Goal: Transaction & Acquisition: Purchase product/service

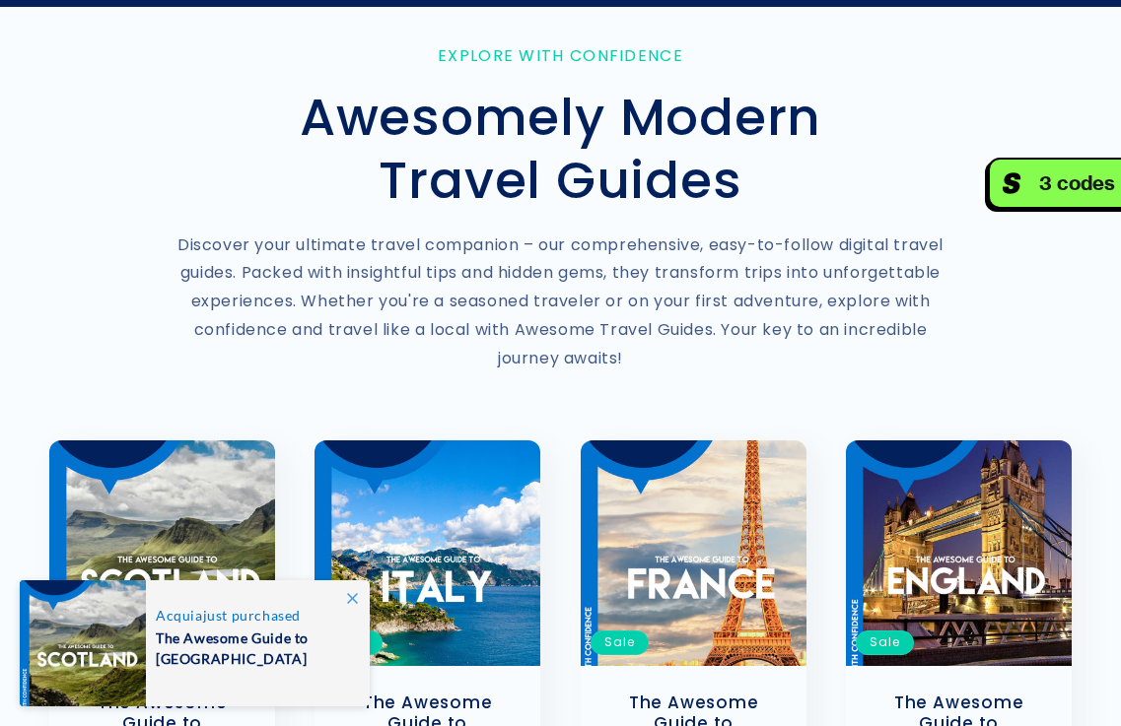
scroll to position [394, 0]
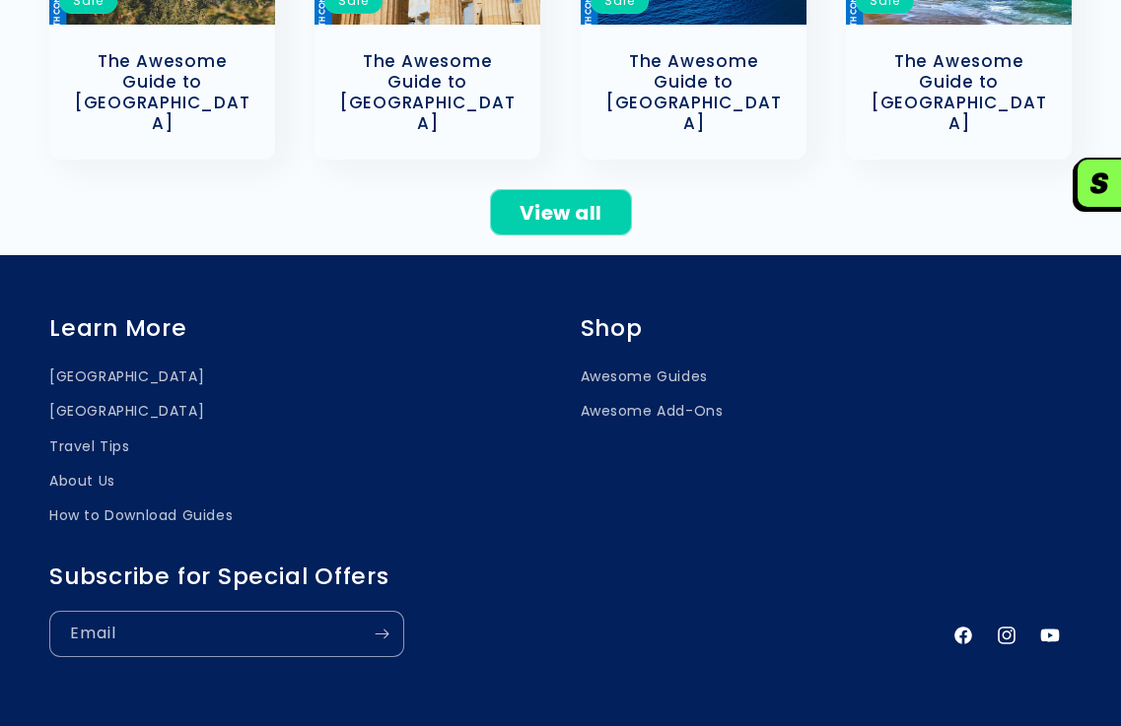
scroll to position [1334, 0]
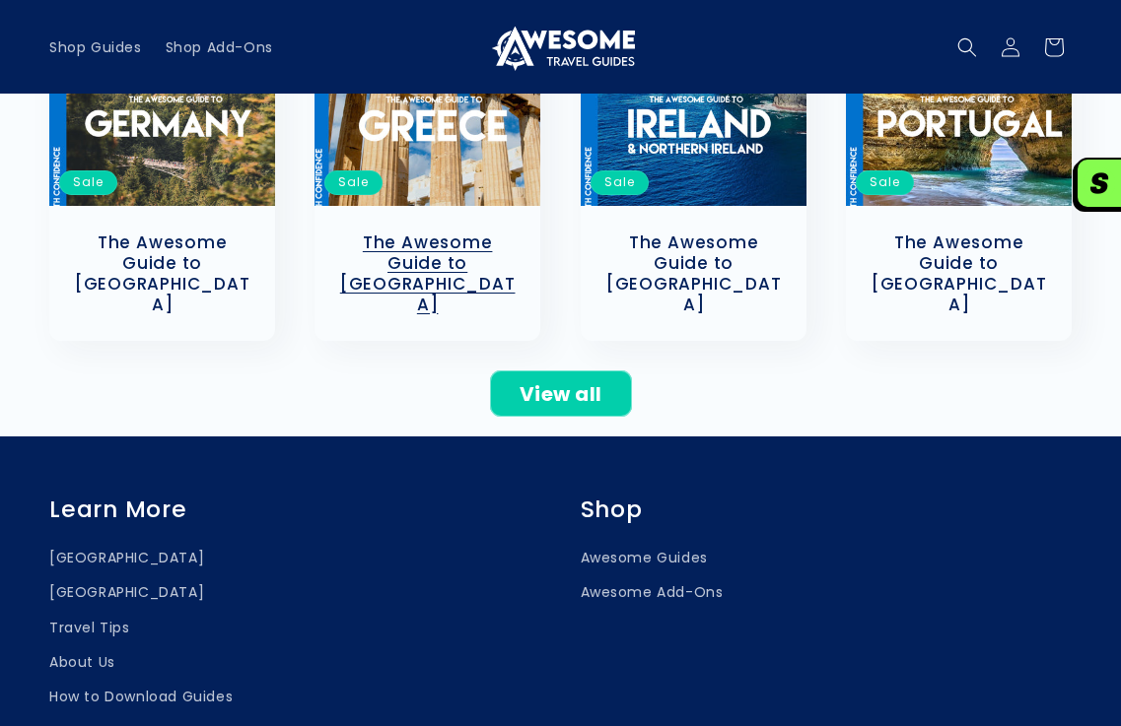
scroll to position [940, 0]
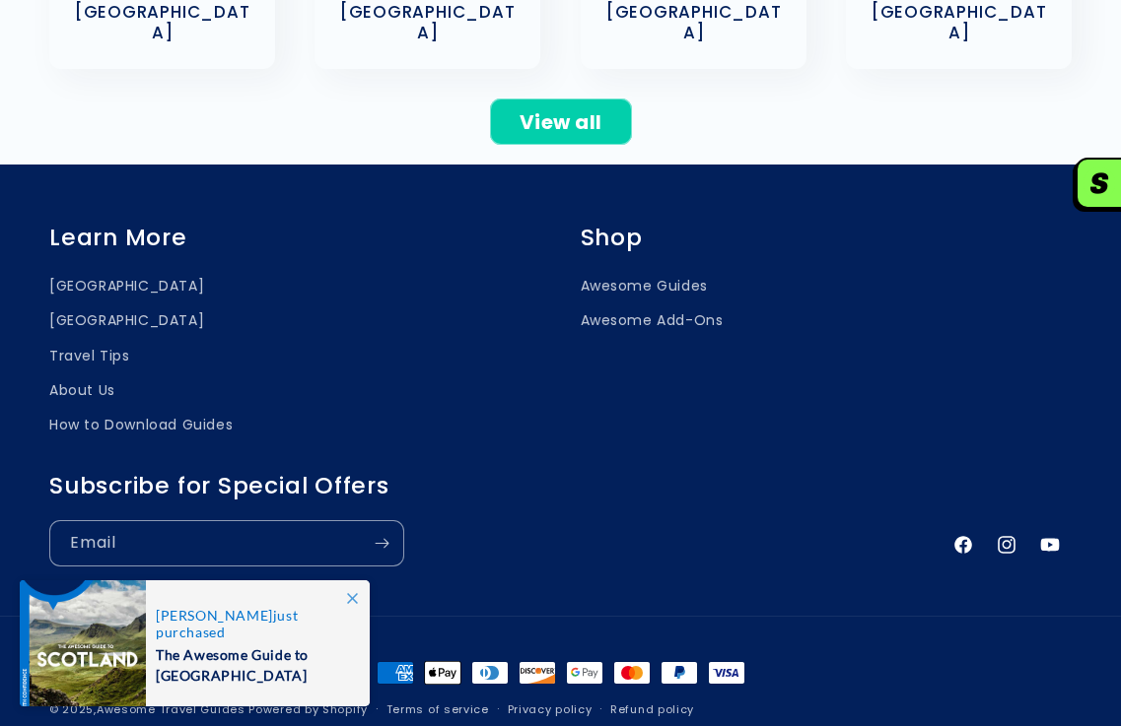
scroll to position [1281, 0]
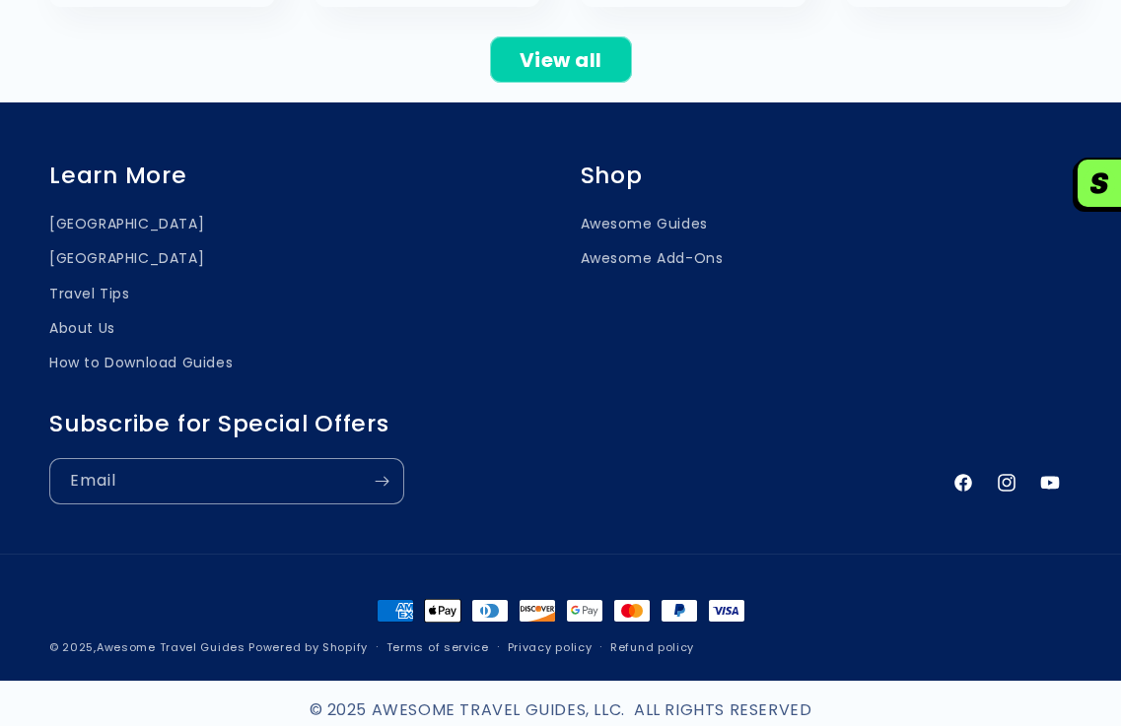
click at [371, 410] on h2 "Subscribe for Special Offers" at bounding box center [490, 424] width 882 height 29
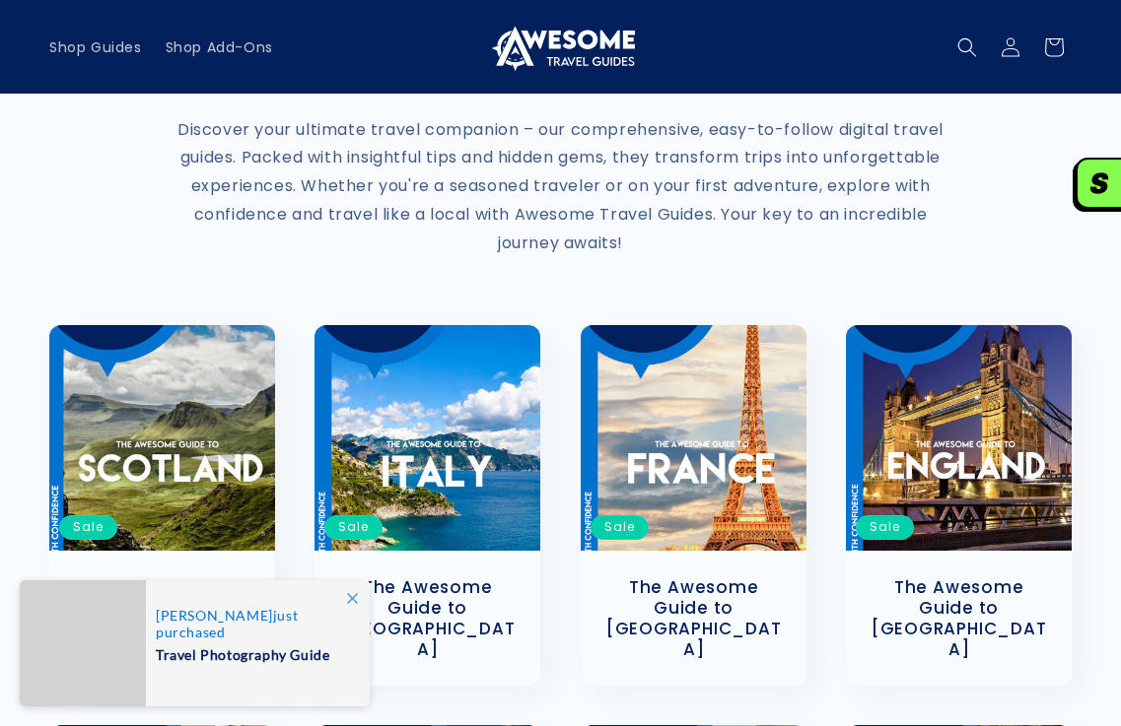
scroll to position [99, 0]
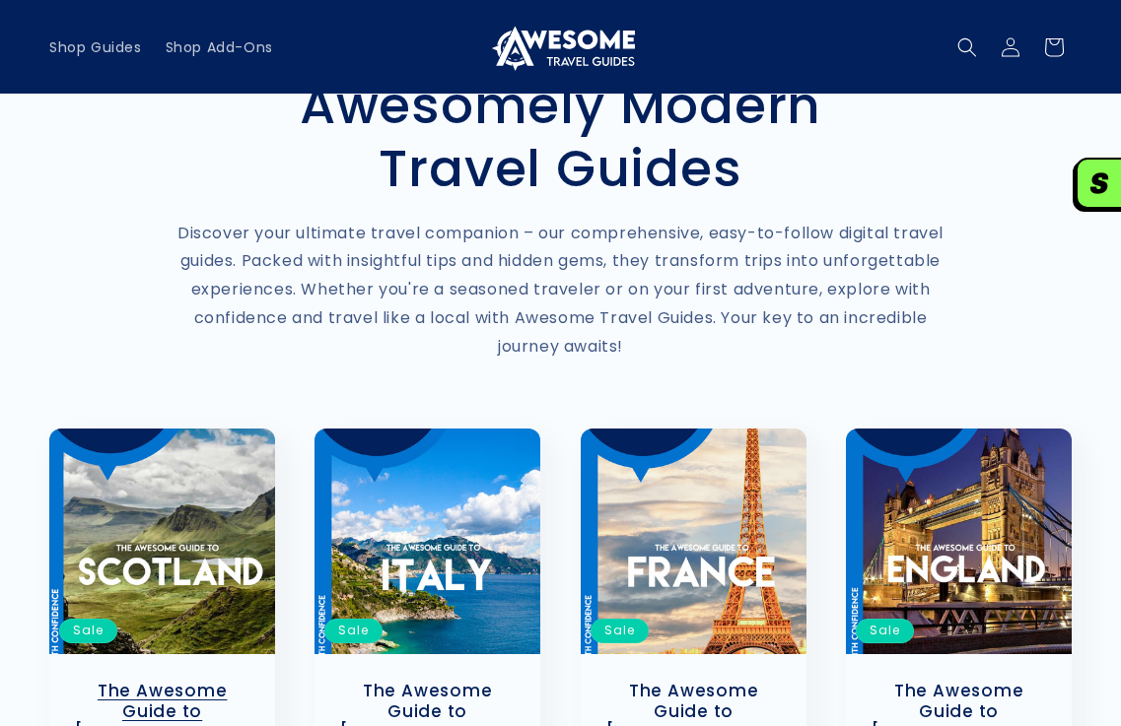
click at [178, 681] on link "The Awesome Guide to [GEOGRAPHIC_DATA]" at bounding box center [162, 722] width 186 height 82
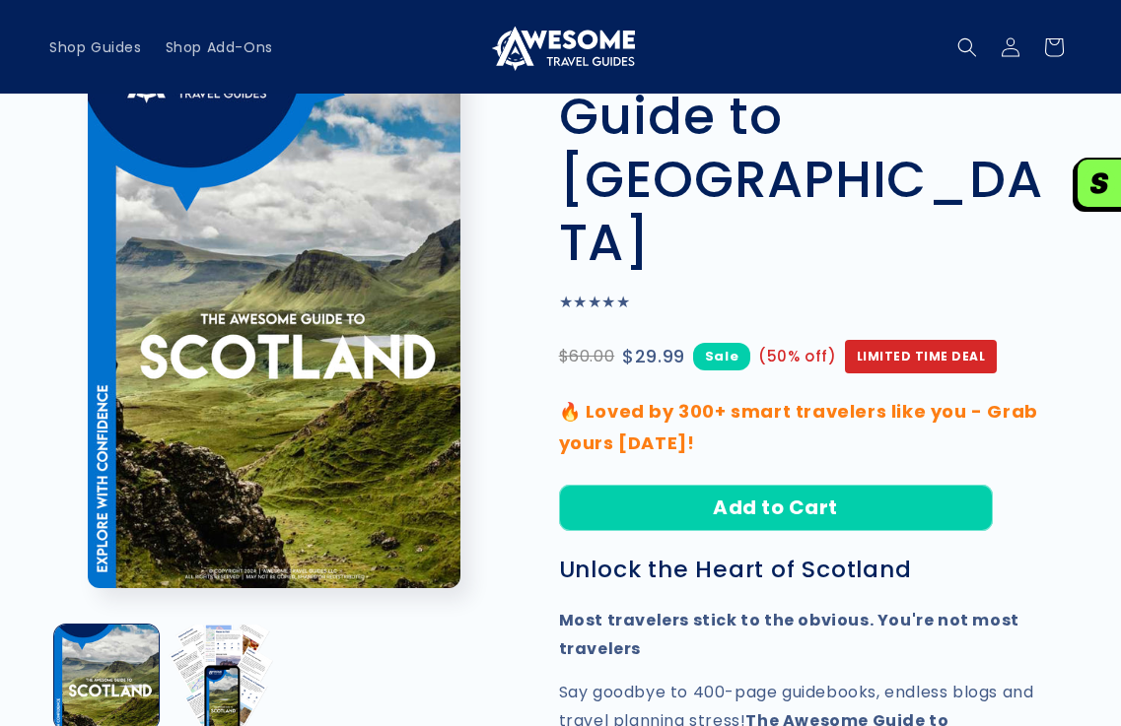
scroll to position [99, 0]
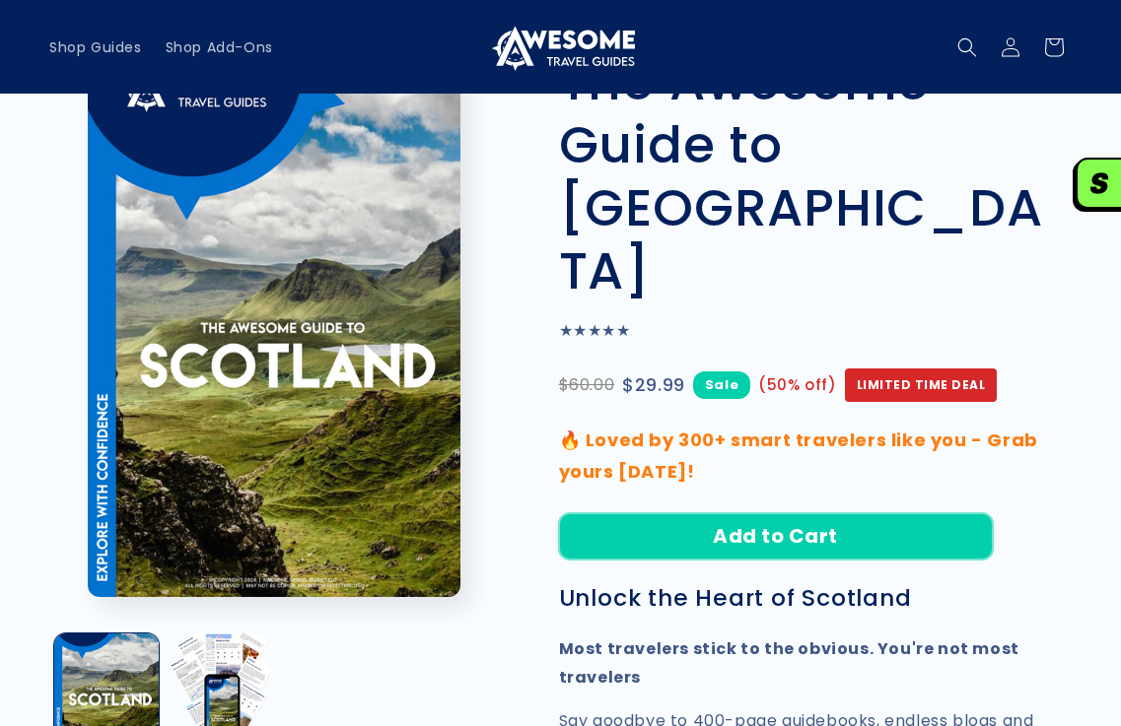
click at [761, 513] on button "Add to Cart" at bounding box center [776, 536] width 434 height 46
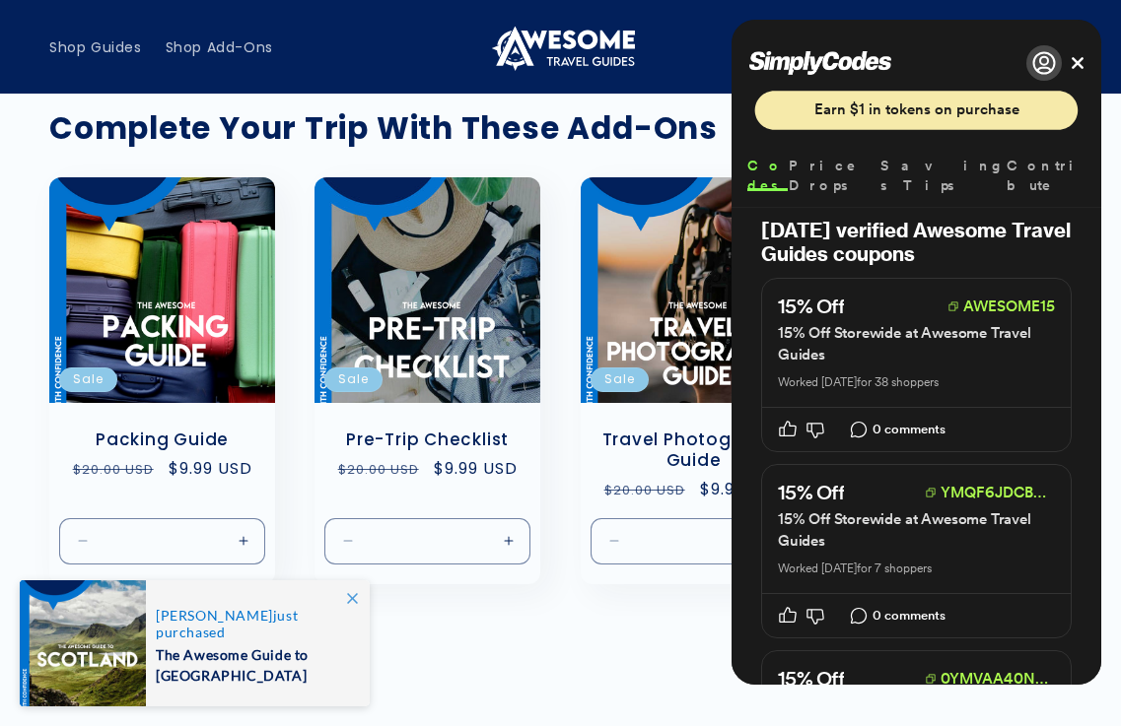
click at [405, 640] on div "Your cart Continue shopping" at bounding box center [560, 671] width 1022 height 63
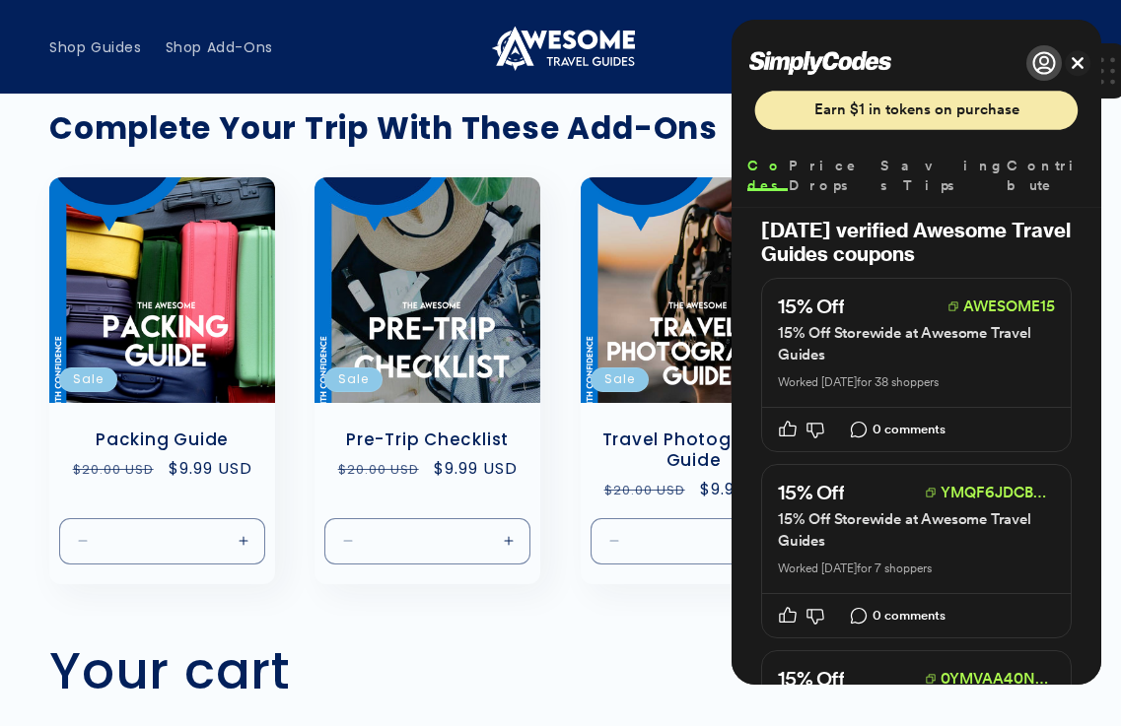
click at [1078, 58] on button "Close" at bounding box center [1077, 63] width 16 height 16
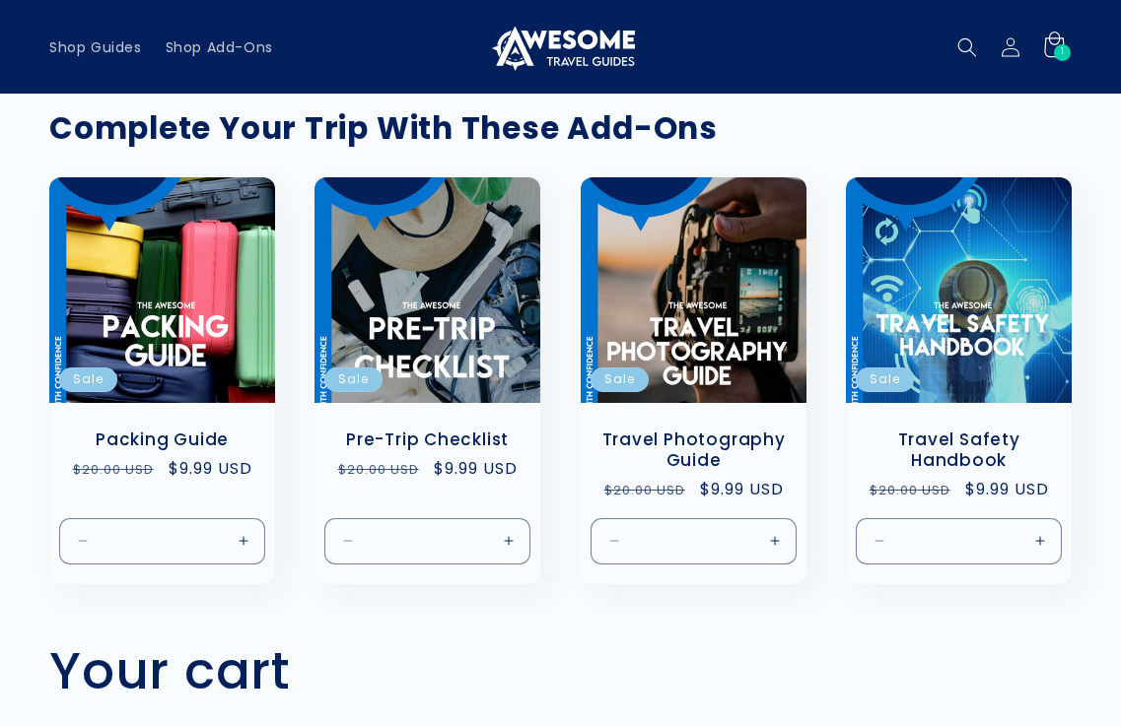
click at [1050, 47] on icon at bounding box center [1053, 47] width 46 height 46
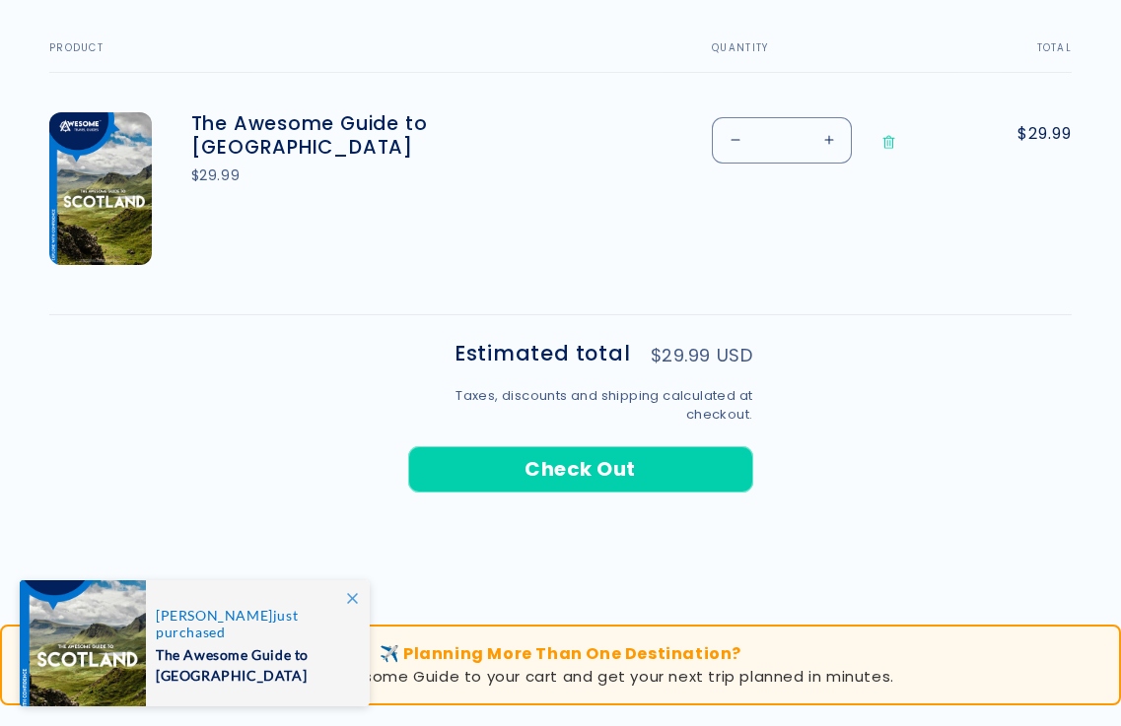
scroll to position [690, 0]
click at [567, 479] on button "Check Out" at bounding box center [580, 469] width 345 height 46
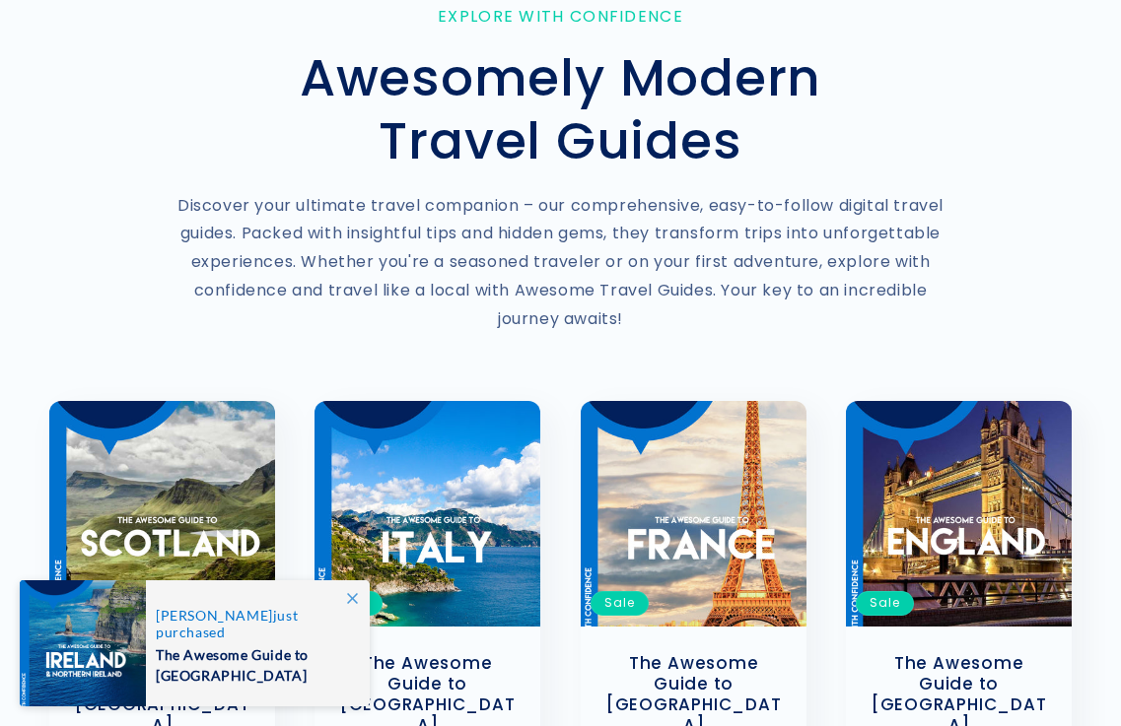
scroll to position [296, 0]
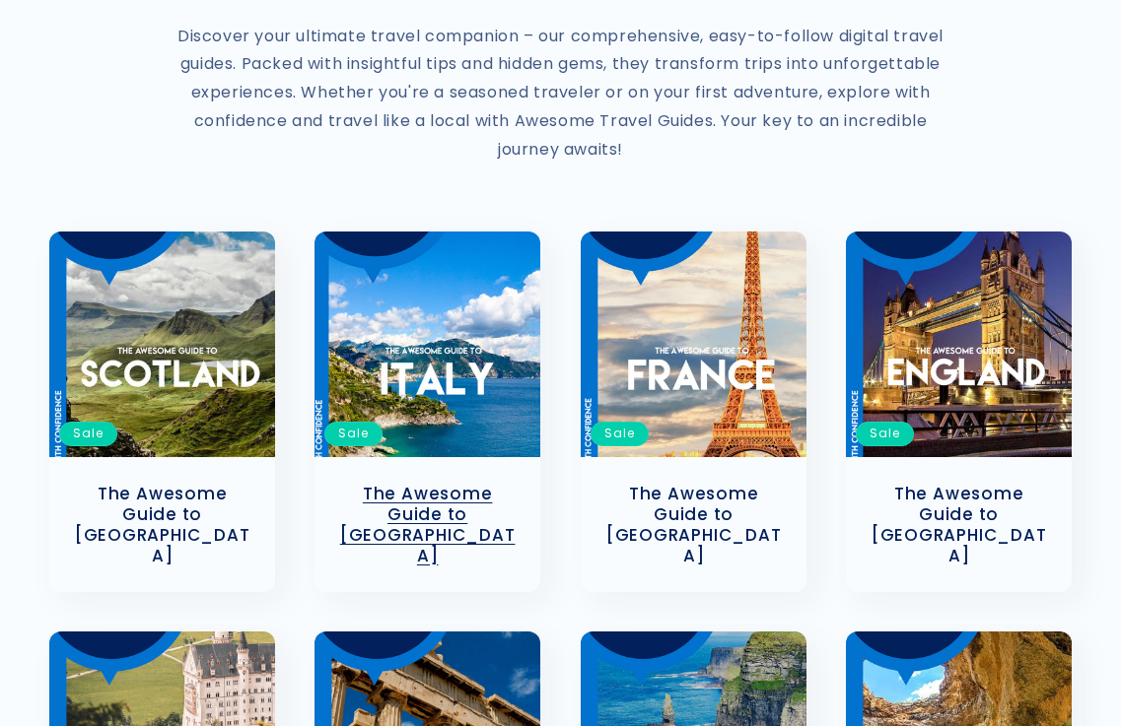
click at [371, 484] on link "The Awesome Guide to Italy" at bounding box center [427, 525] width 186 height 82
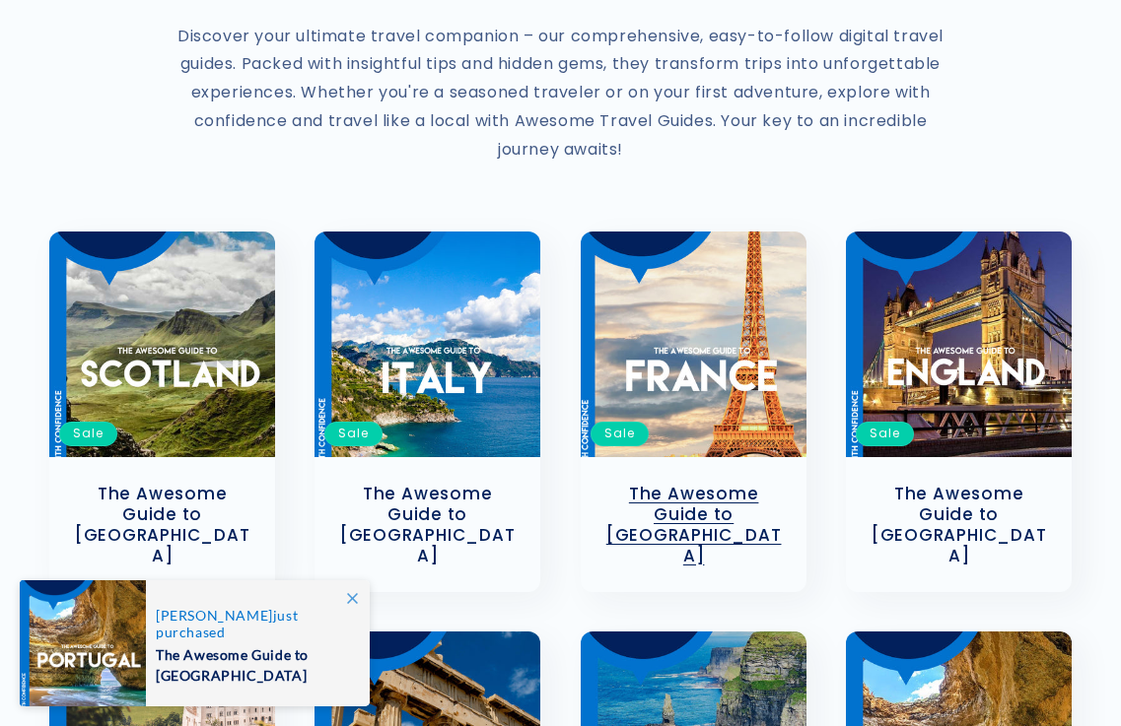
click at [686, 484] on link "The Awesome Guide to France" at bounding box center [693, 525] width 186 height 82
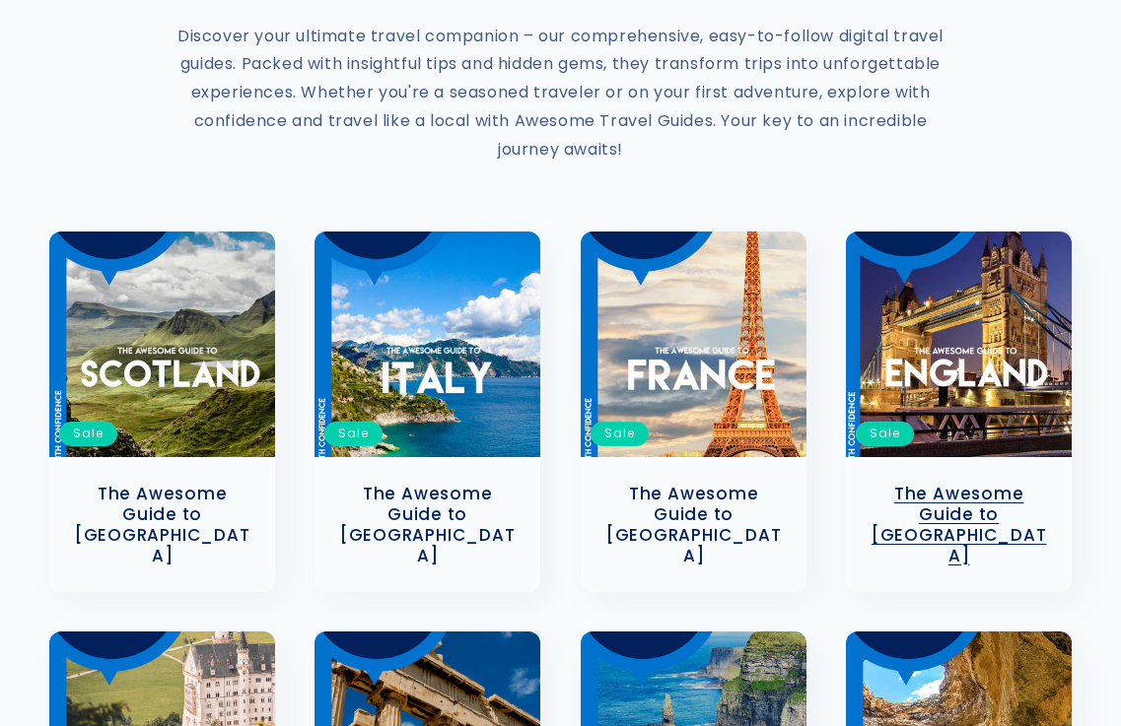
click at [938, 484] on link "The Awesome Guide to England" at bounding box center [958, 525] width 186 height 82
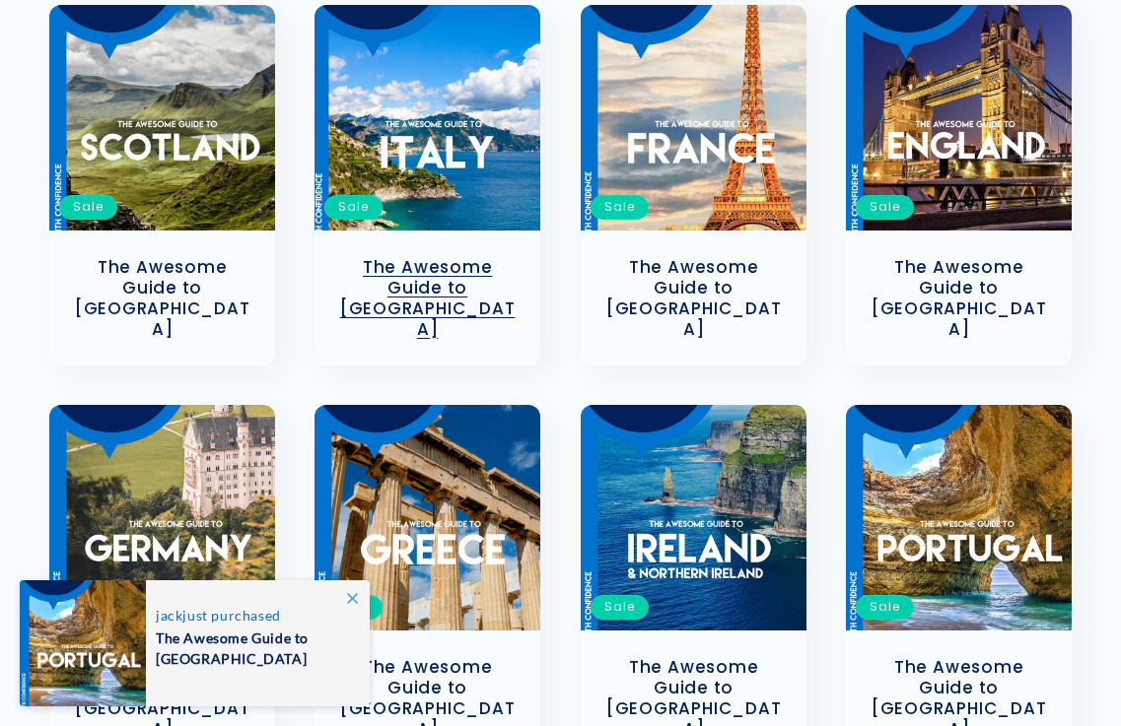
scroll to position [591, 0]
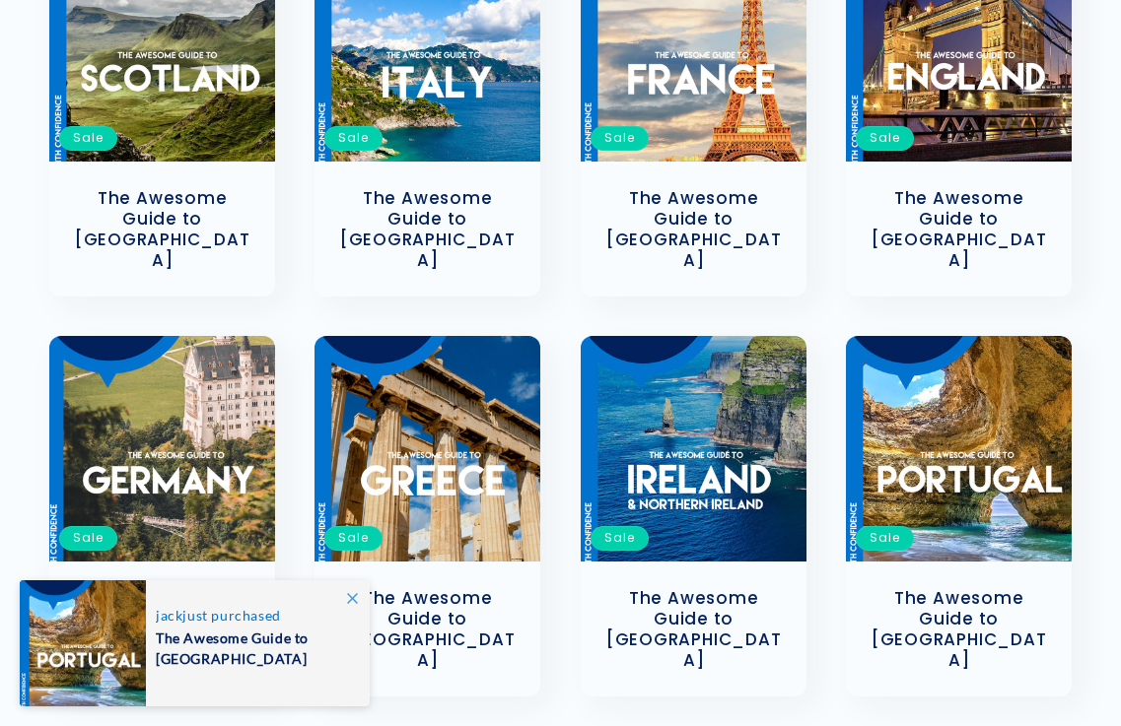
click at [151, 588] on link "The Awesome Guide to Germany" at bounding box center [162, 629] width 186 height 82
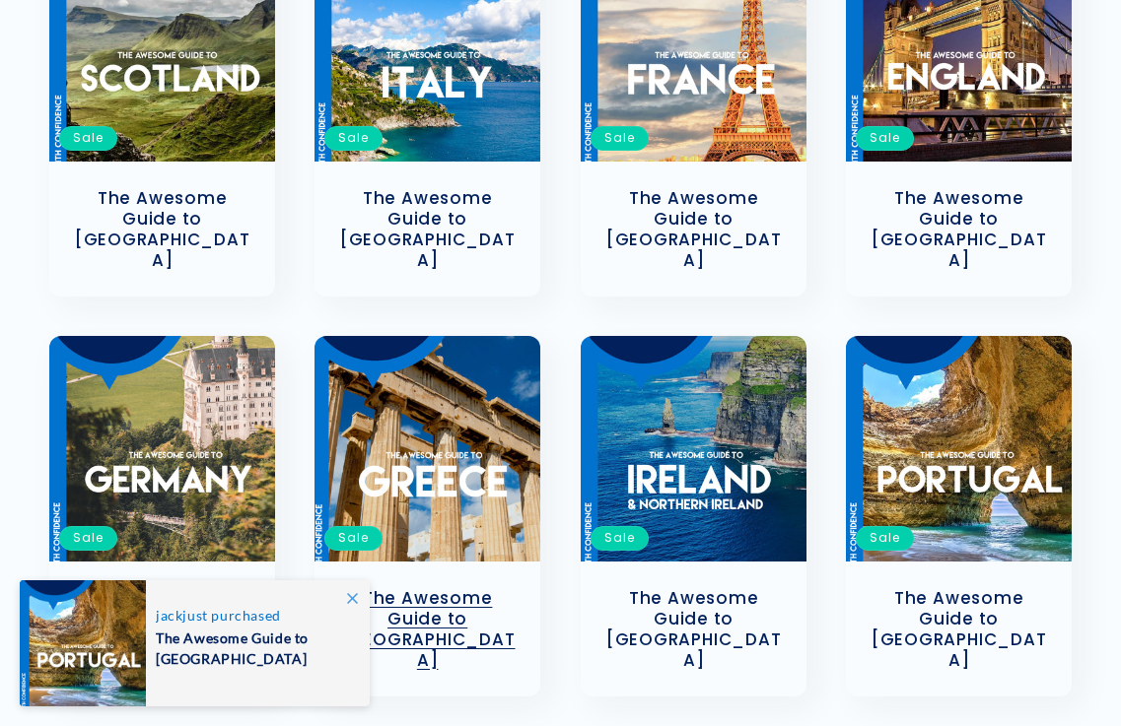
click at [338, 588] on link "The Awesome Guide to [GEOGRAPHIC_DATA]" at bounding box center [427, 629] width 186 height 82
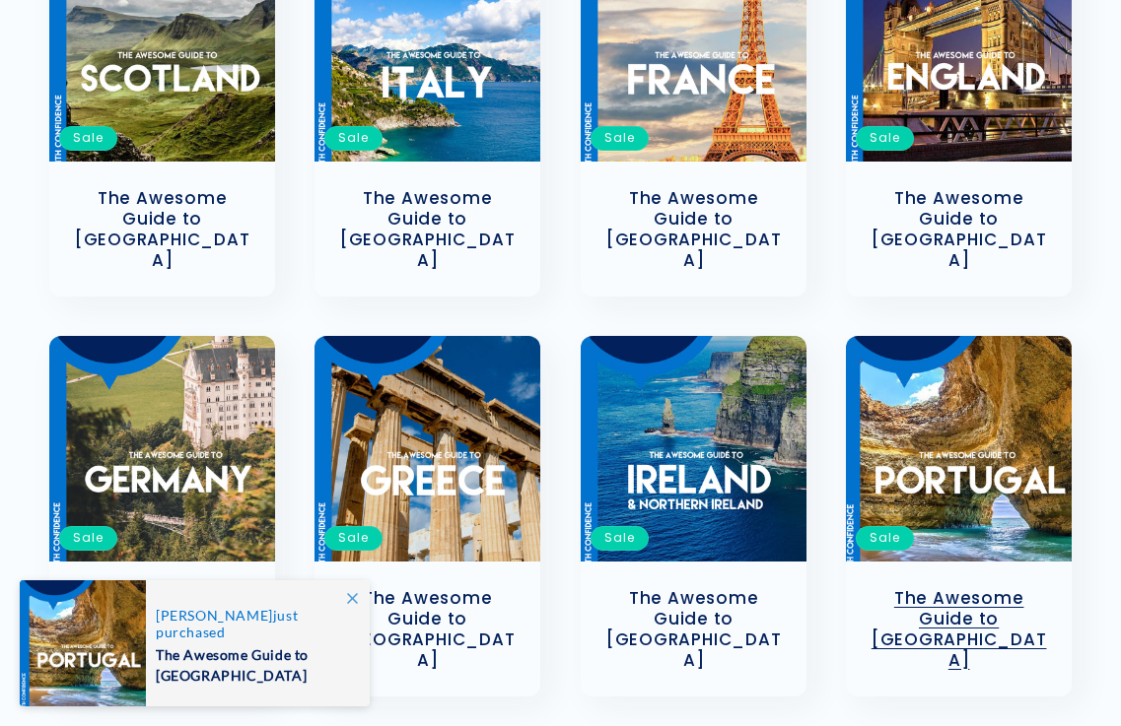
click at [978, 588] on link "The Awesome Guide to [GEOGRAPHIC_DATA]" at bounding box center [958, 629] width 186 height 82
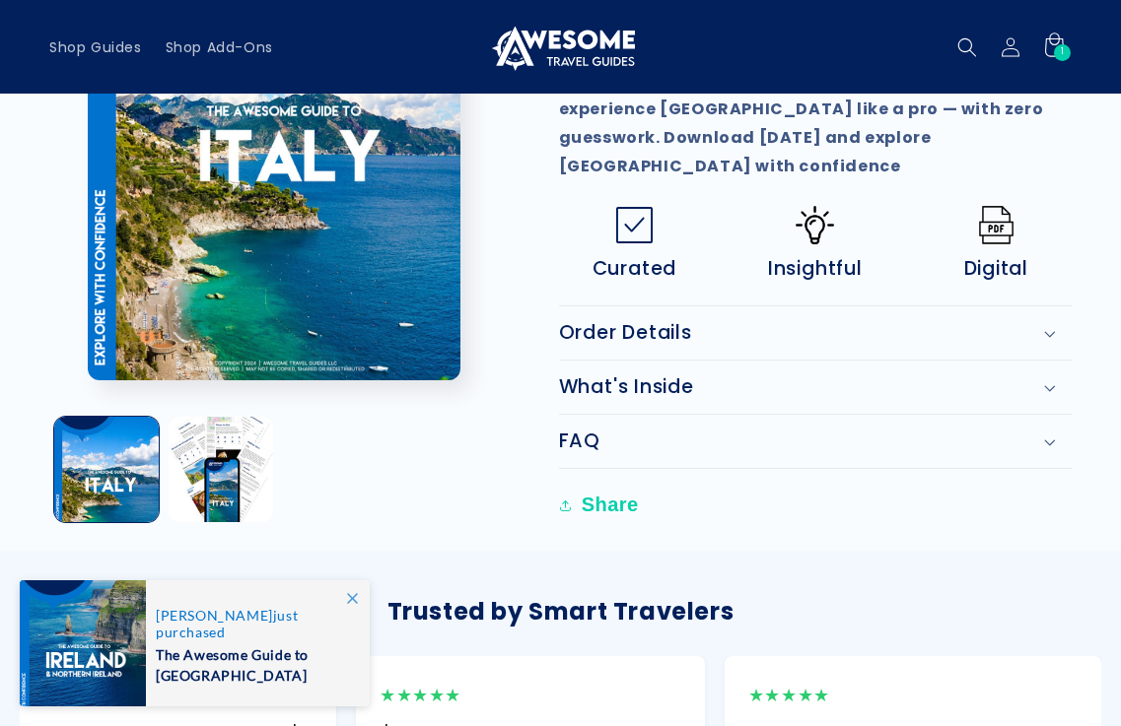
scroll to position [493, 0]
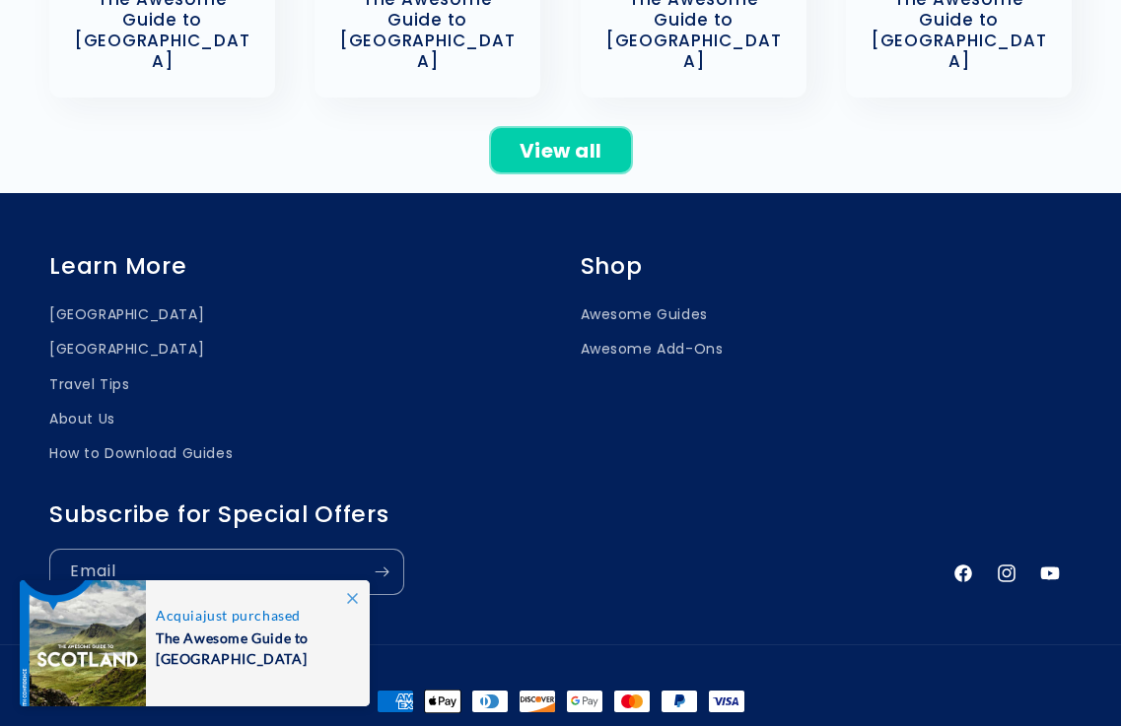
scroll to position [1191, 0]
click at [570, 127] on link "View all" at bounding box center [561, 150] width 142 height 46
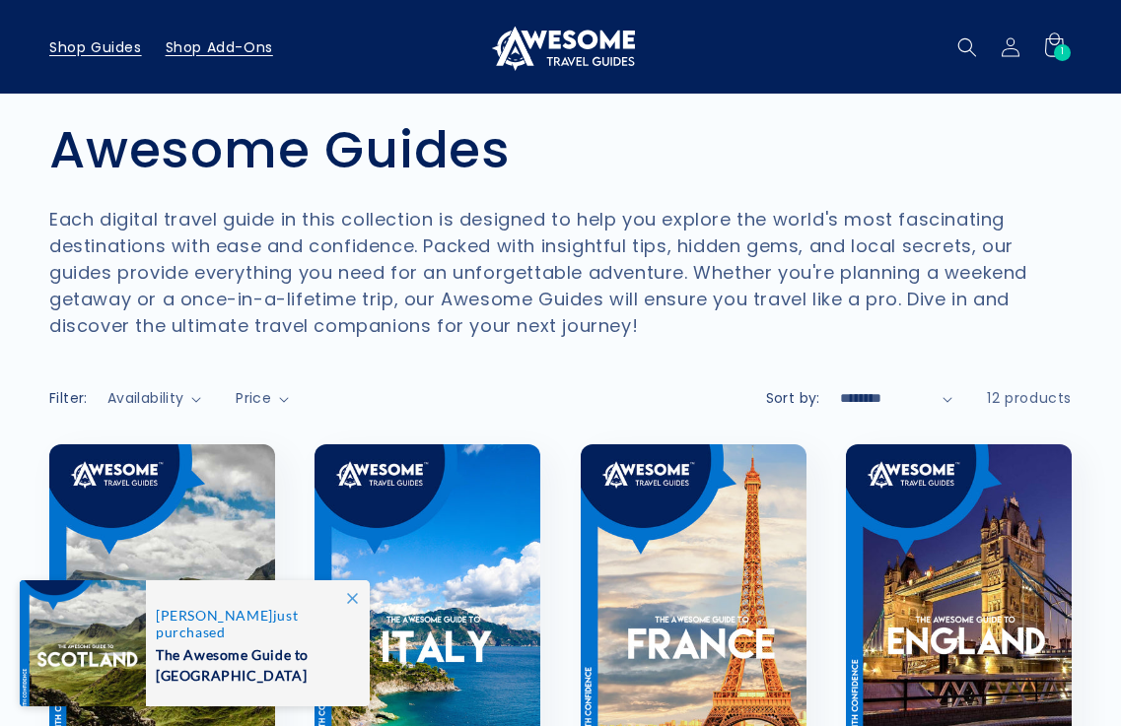
click at [228, 43] on span "Shop Add-Ons" at bounding box center [219, 47] width 107 height 18
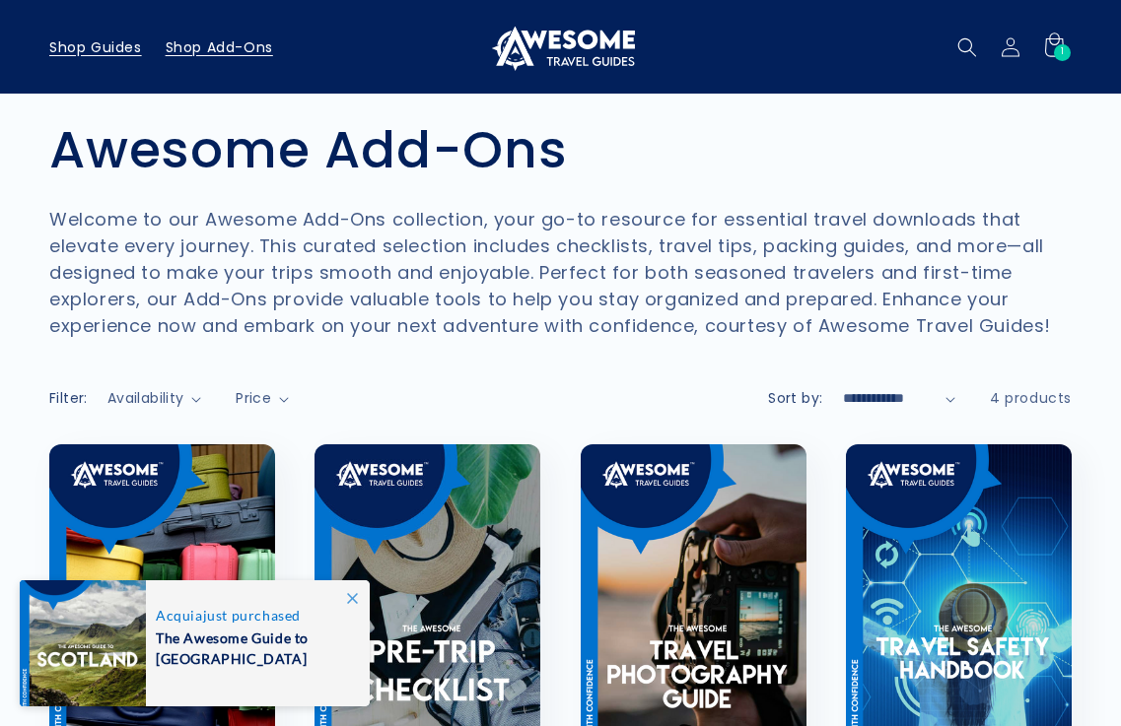
click at [118, 54] on span "Shop Guides" at bounding box center [95, 47] width 93 height 18
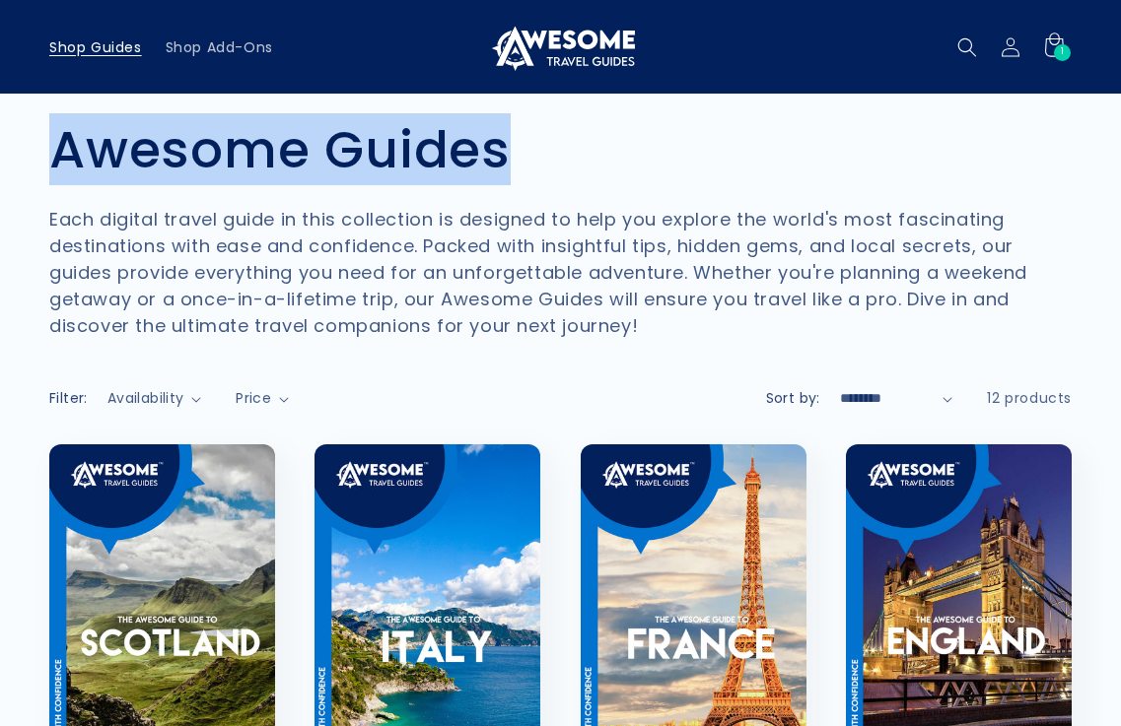
drag, startPoint x: 53, startPoint y: 155, endPoint x: 535, endPoint y: 143, distance: 482.1
click at [535, 143] on h1 "Collection: Awesome Guides" at bounding box center [560, 149] width 1022 height 63
copy h1 "Awesome Guides"
click at [236, 51] on span "Shop Add-Ons" at bounding box center [219, 47] width 107 height 18
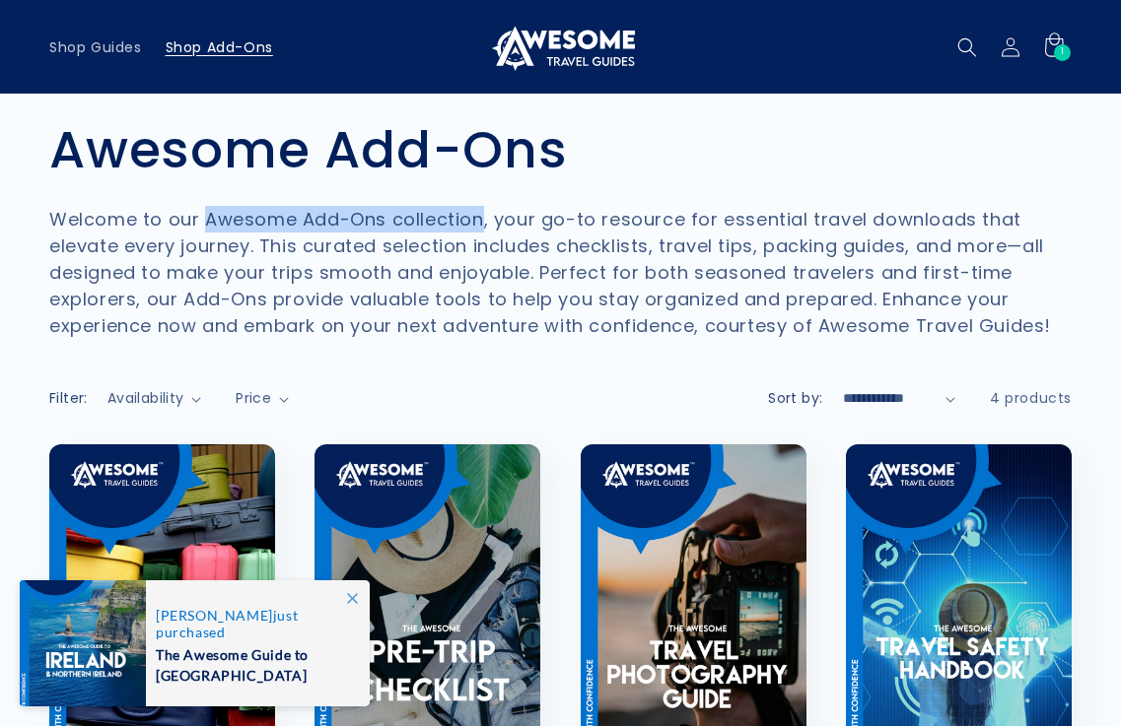
drag, startPoint x: 206, startPoint y: 215, endPoint x: 484, endPoint y: 228, distance: 278.2
click at [484, 228] on p "Welcome to our Awesome Add-Ons collection, your go-to resource for essential tr…" at bounding box center [560, 272] width 1022 height 133
copy p "Awesome Add-Ons collection"
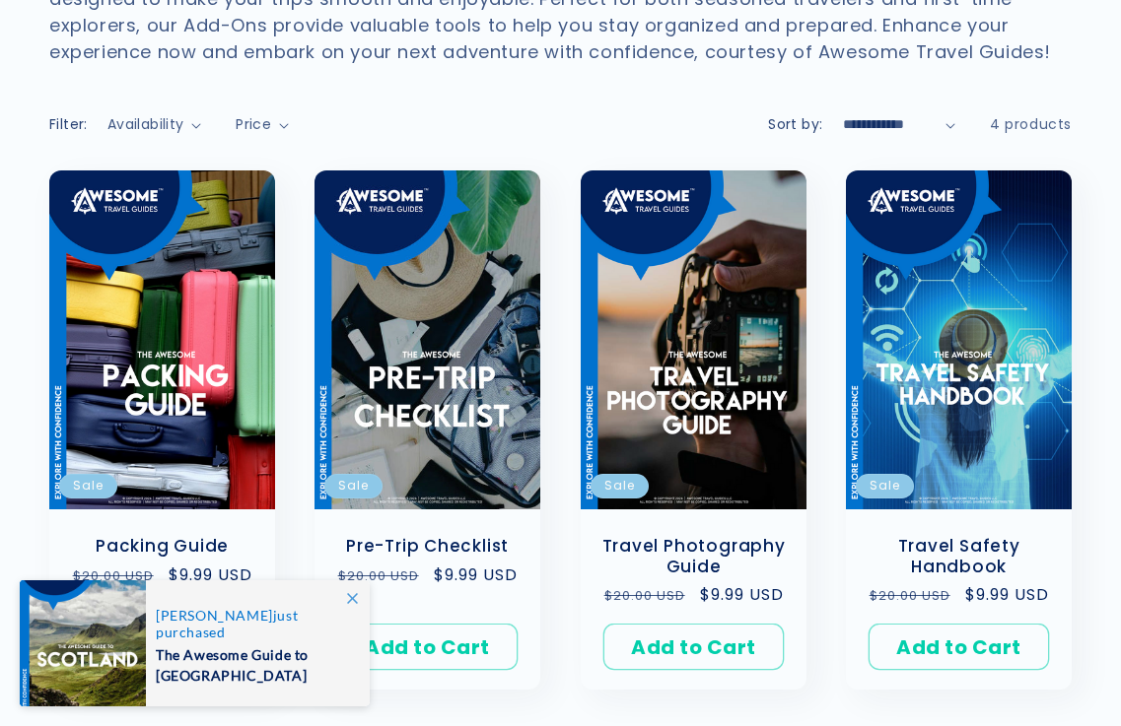
scroll to position [296, 0]
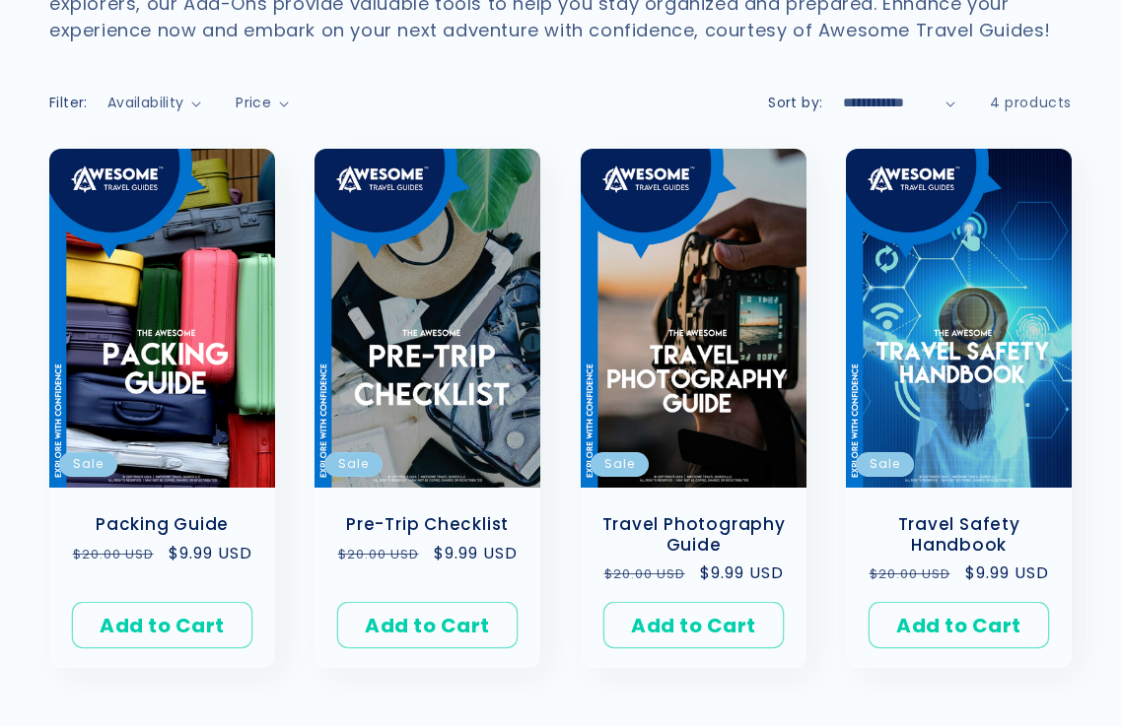
click at [0, 455] on div "Packing Guide Sale Packing Guide Regular price $9.99 USD Regular price $20.00 U…" at bounding box center [560, 408] width 1121 height 519
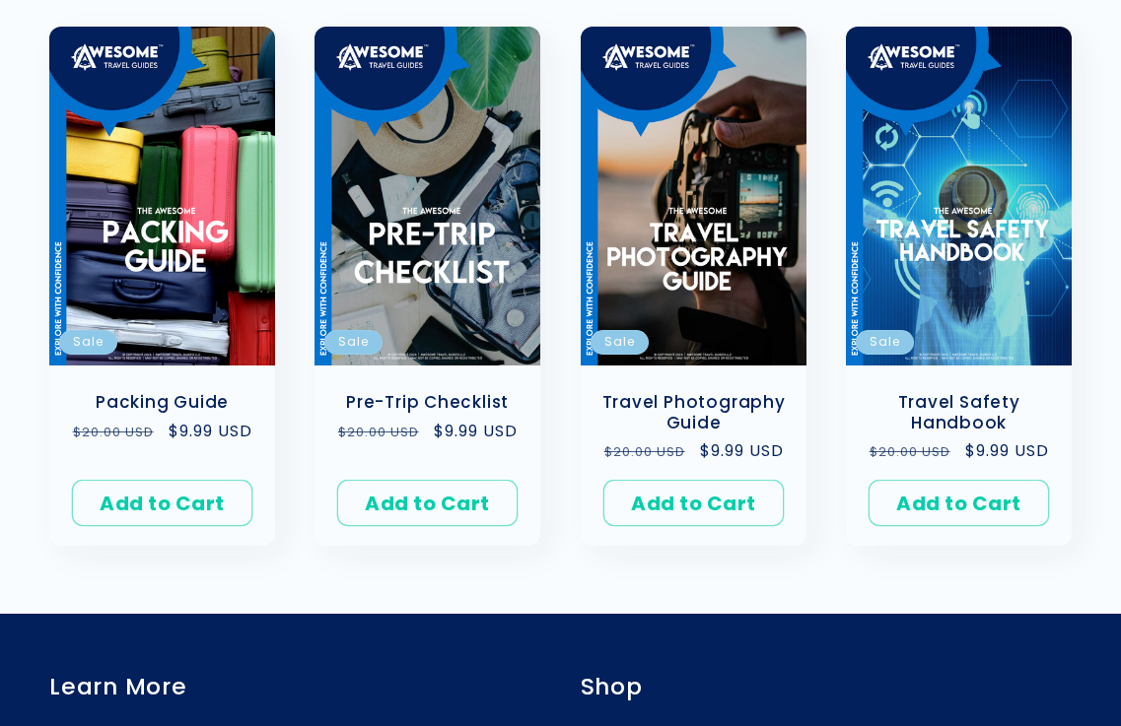
scroll to position [788, 0]
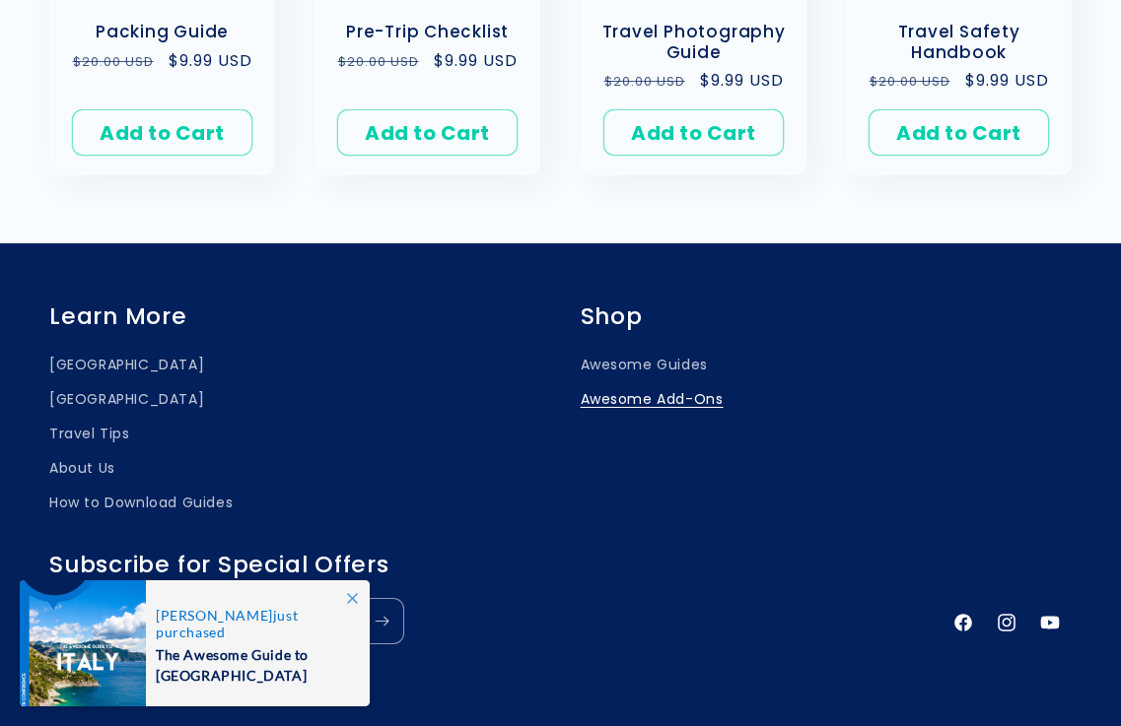
click at [358, 593] on span at bounding box center [351, 597] width 35 height 35
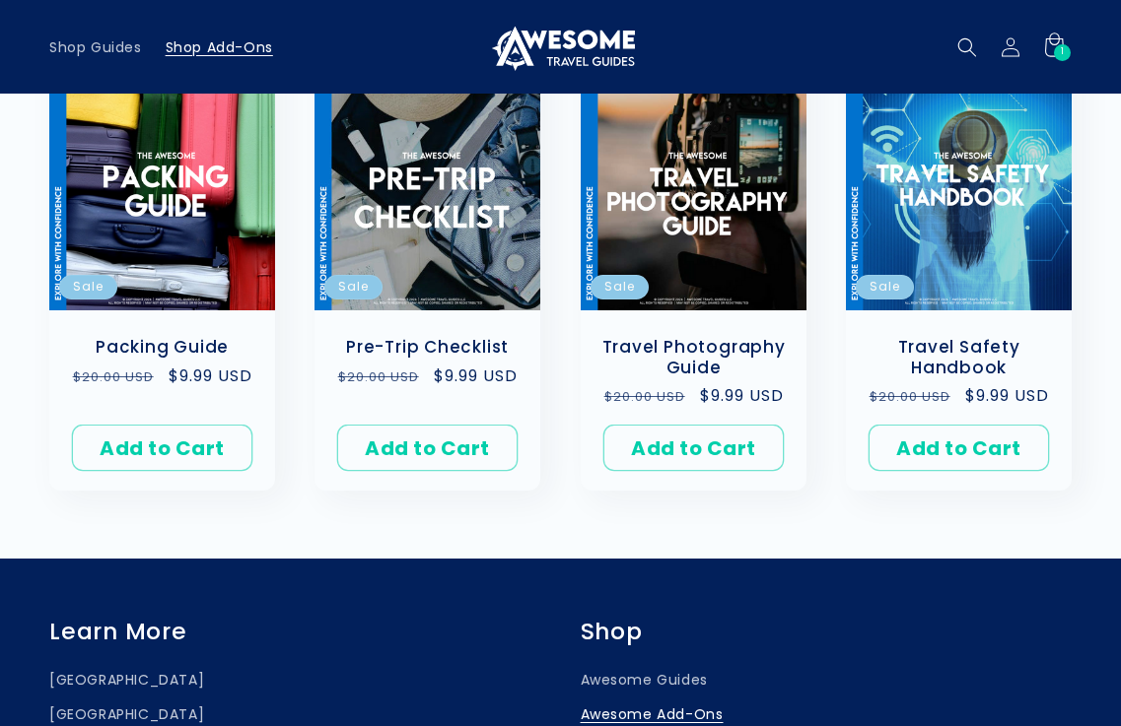
scroll to position [0, 0]
